Goal: Task Accomplishment & Management: Manage account settings

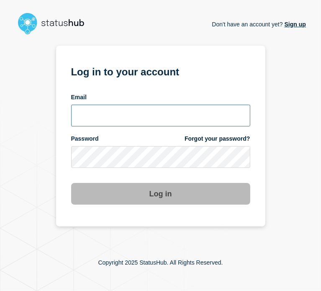
click at [105, 115] on input "email input" at bounding box center [160, 116] width 179 height 22
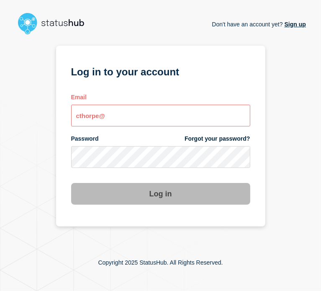
type input "cthorpe@fsu.edu"
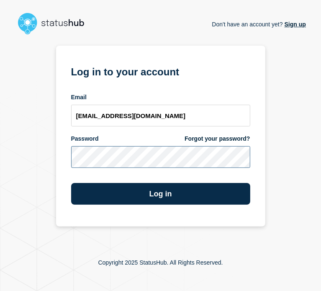
click at [71, 183] on button "Log in" at bounding box center [160, 194] width 179 height 22
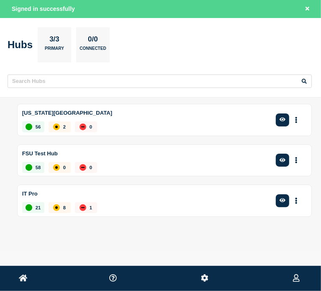
click at [284, 115] on button "button" at bounding box center [283, 119] width 14 height 13
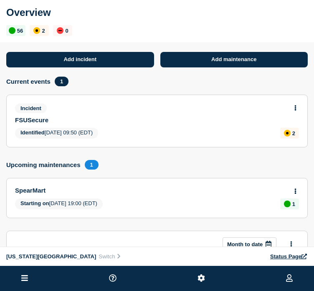
click at [276, 57] on link "Add maintenance" at bounding box center [235, 59] width 148 height 15
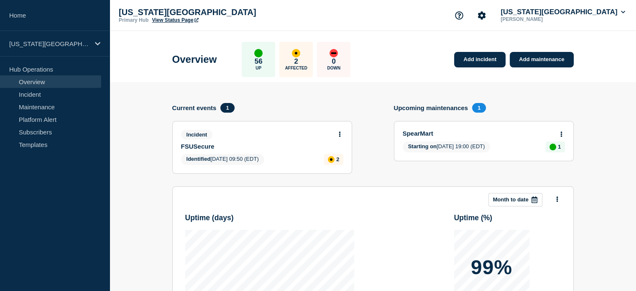
click at [320, 93] on section "Add incident Add maintenance Current events 1 Incident FSUSecure Identified [DA…" at bounding box center [373, 252] width 526 height 340
click at [320, 186] on section "Add incident Add maintenance Current events 1 Incident FSUSecure Identified [DA…" at bounding box center [373, 252] width 526 height 340
click at [267, 140] on div "Incident FSUSecure" at bounding box center [258, 140] width 155 height 20
click at [200, 145] on link "FSUSecure" at bounding box center [256, 146] width 151 height 7
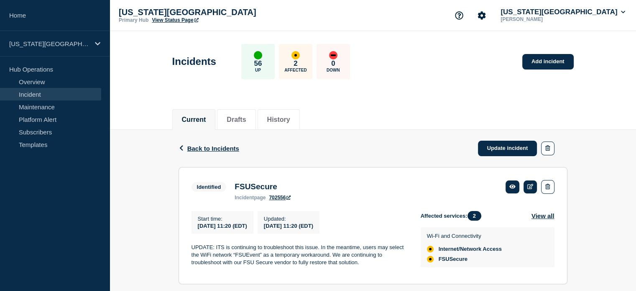
click at [320, 232] on div "Back Back to Incidents Update incident Identified FSUSecure Start time [DATE] 1…" at bounding box center [373, 258] width 526 height 256
click at [320, 125] on div "Current Drafts History" at bounding box center [372, 115] width 401 height 28
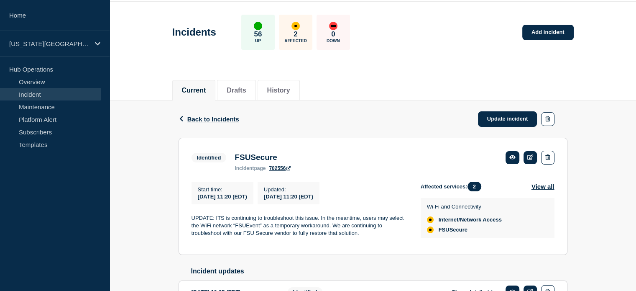
scroll to position [30, 0]
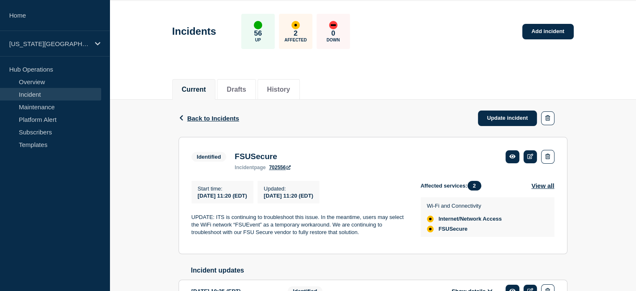
click at [148, 227] on div "Back Back to Incidents Update incident Identified FSUSecure Start time 2025-08-…" at bounding box center [373, 227] width 526 height 256
click at [142, 253] on div "Back Back to Incidents Update incident Identified FSUSecure Start time 2025-08-…" at bounding box center [373, 227] width 526 height 256
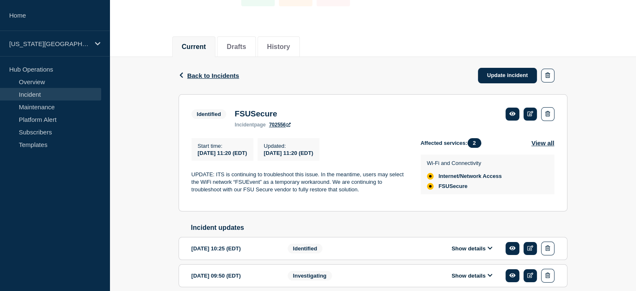
scroll to position [72, 0]
